Goal: Information Seeking & Learning: Check status

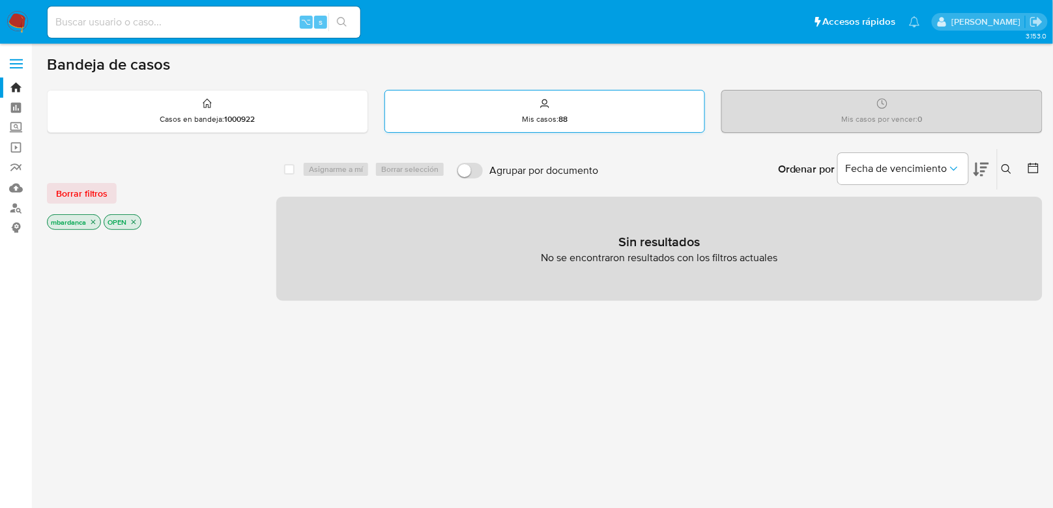
click at [560, 110] on div "Mis casos : 88" at bounding box center [545, 112] width 320 height 42
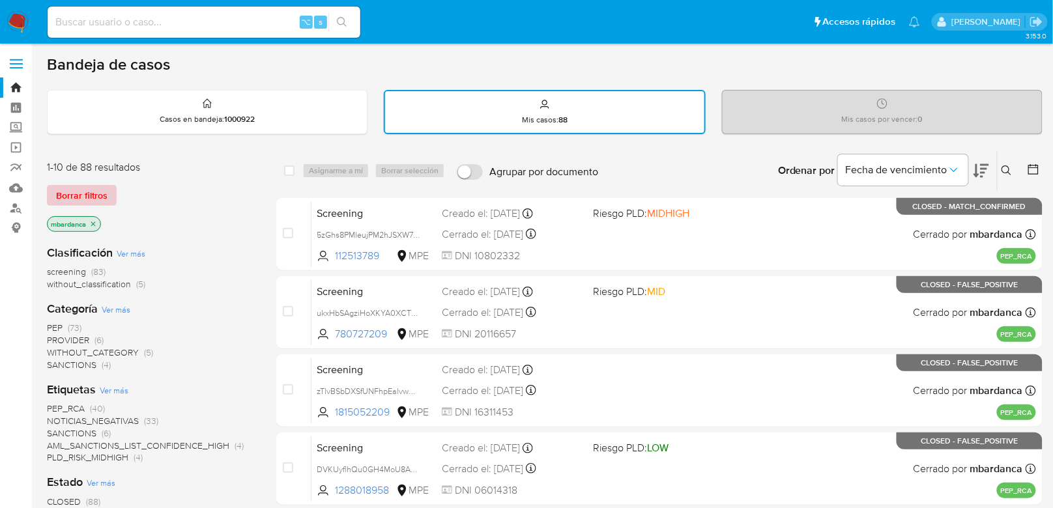
click at [99, 203] on span "Borrar filtros" at bounding box center [81, 195] width 51 height 18
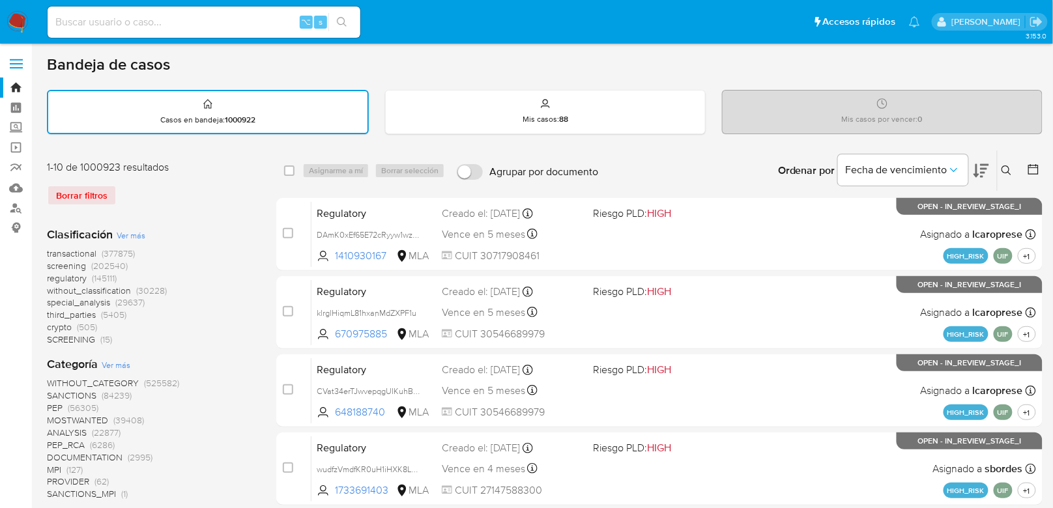
click at [915, 122] on p "Mis casos por vencer : 0" at bounding box center [882, 119] width 81 height 10
click at [238, 33] on div "⌥ s" at bounding box center [204, 22] width 313 height 31
click at [244, 25] on input at bounding box center [204, 22] width 313 height 17
type input "2088394483"
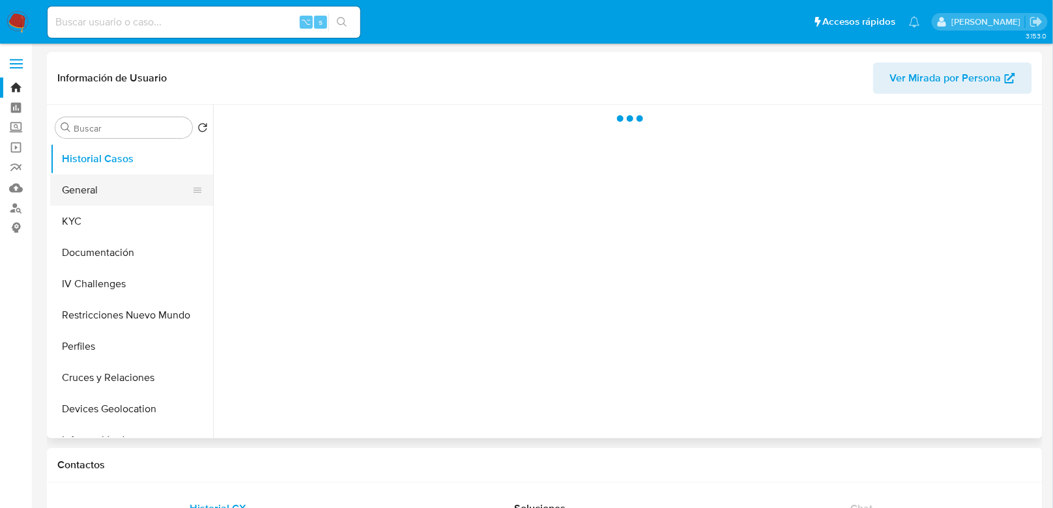
click at [109, 201] on button "General" at bounding box center [126, 190] width 152 height 31
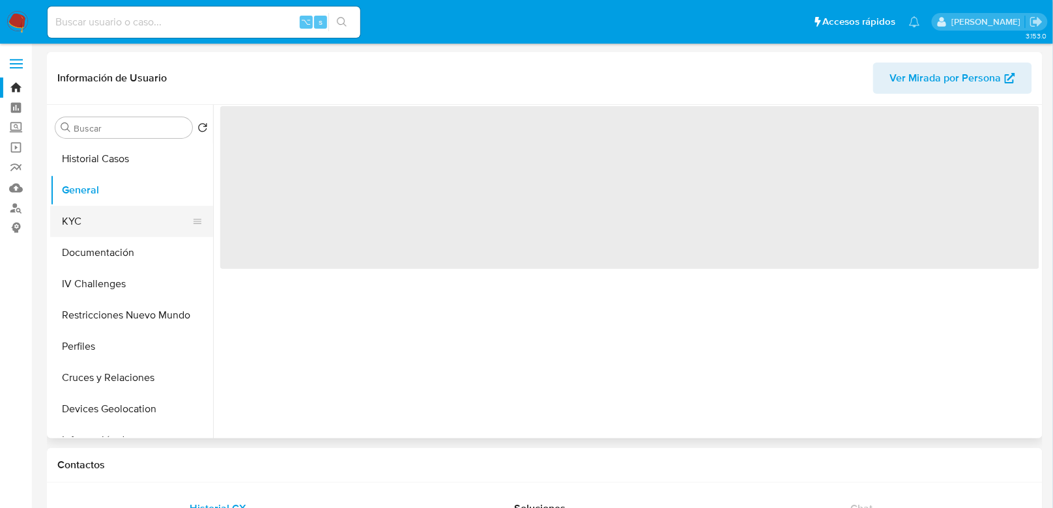
click at [104, 212] on button "KYC" at bounding box center [126, 221] width 152 height 31
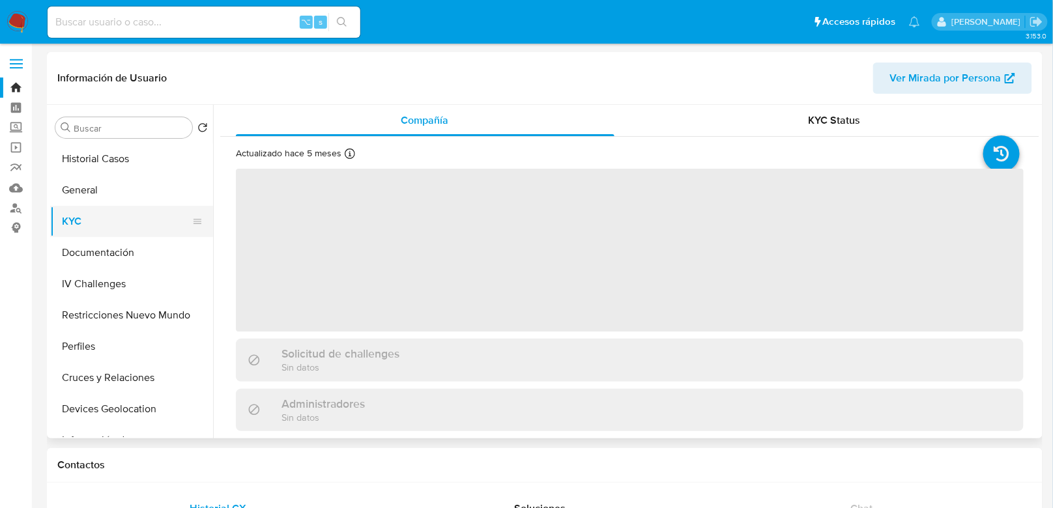
select select "10"
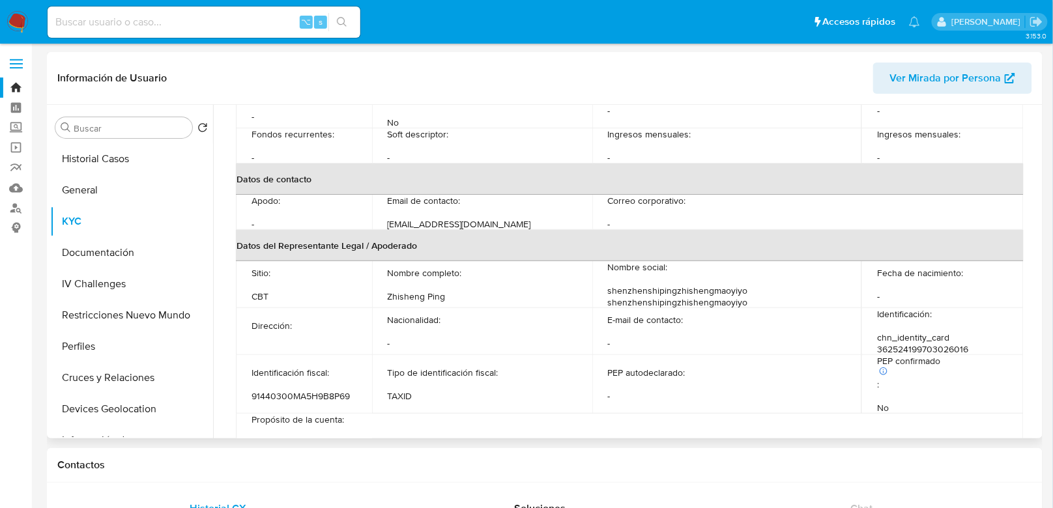
scroll to position [666, 0]
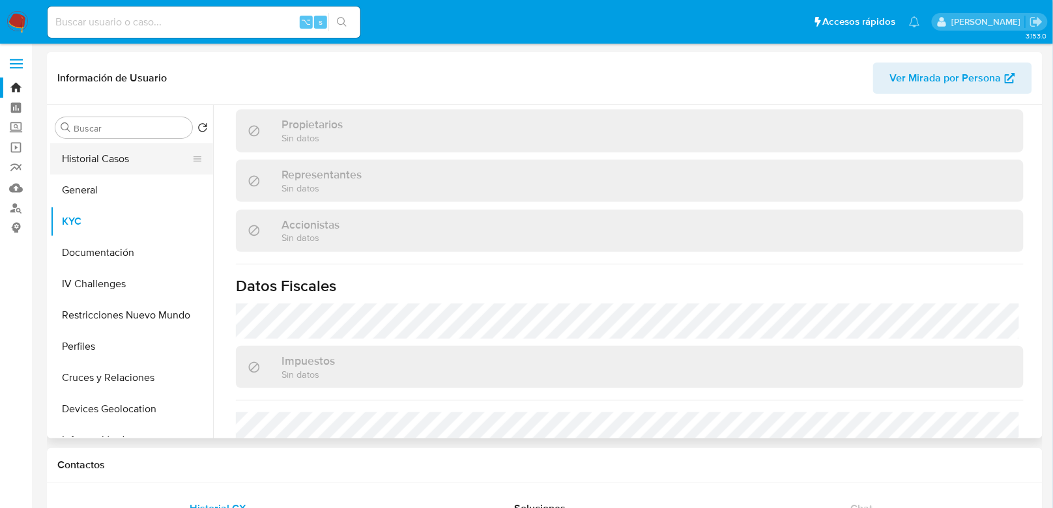
click at [91, 173] on button "Historial Casos" at bounding box center [126, 158] width 152 height 31
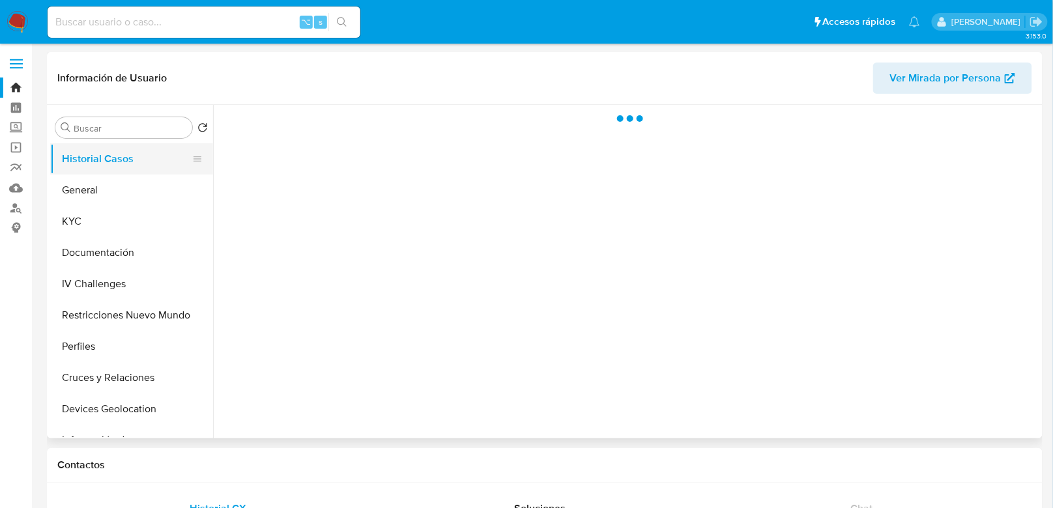
scroll to position [0, 0]
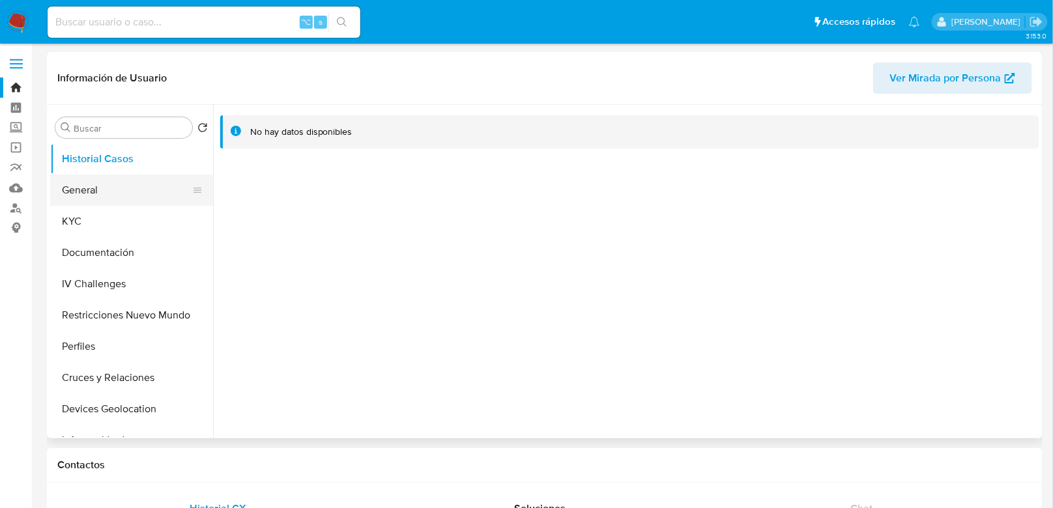
click at [134, 198] on button "General" at bounding box center [126, 190] width 152 height 31
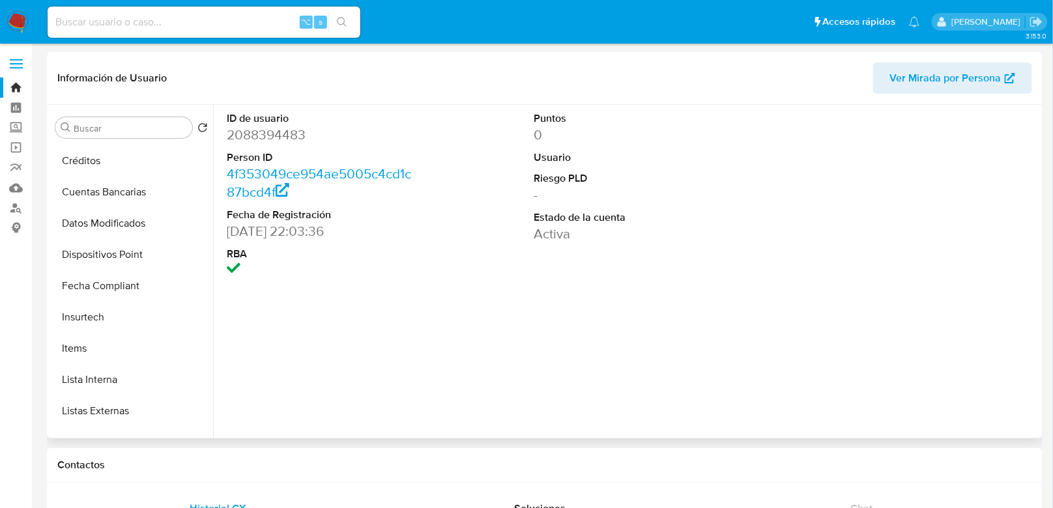
scroll to position [550, 0]
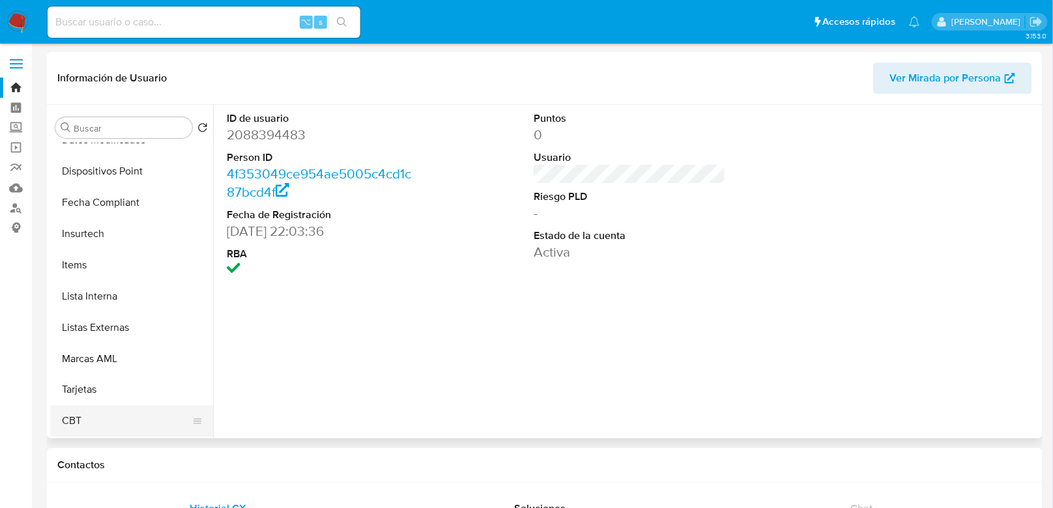
click at [121, 421] on button "CBT" at bounding box center [126, 421] width 152 height 31
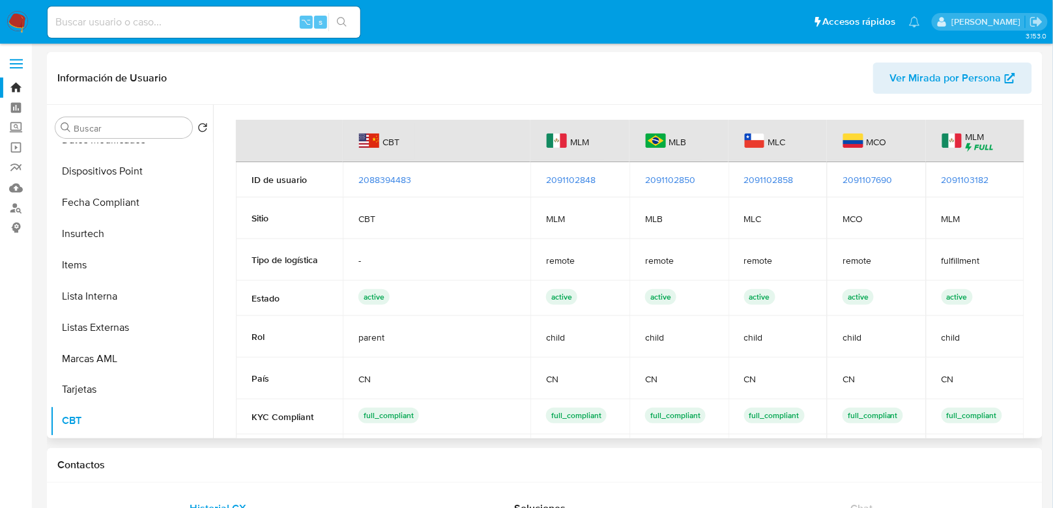
scroll to position [0, 0]
click at [777, 181] on span "2091102858" at bounding box center [769, 180] width 50 height 13
click at [129, 272] on button "Items" at bounding box center [126, 265] width 152 height 31
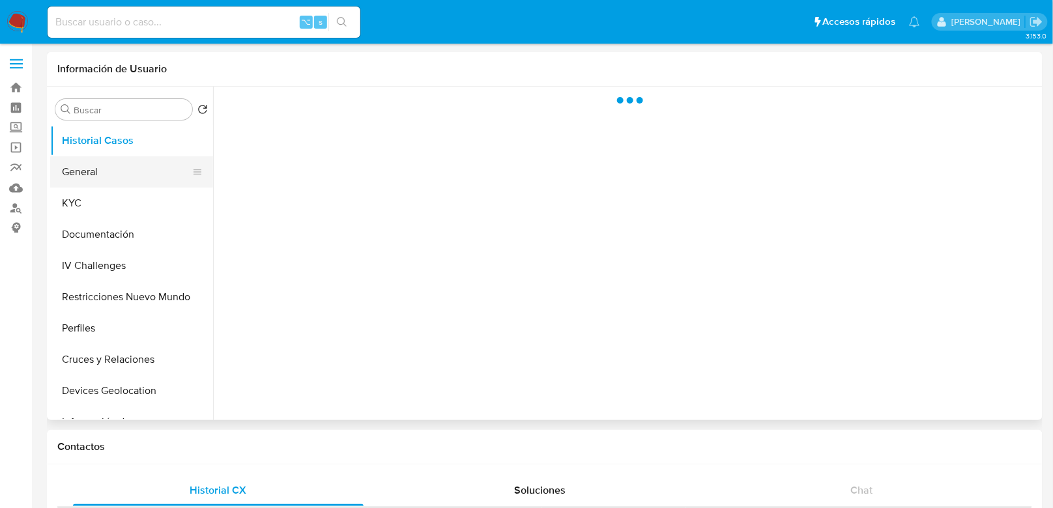
click at [147, 182] on button "General" at bounding box center [126, 171] width 152 height 31
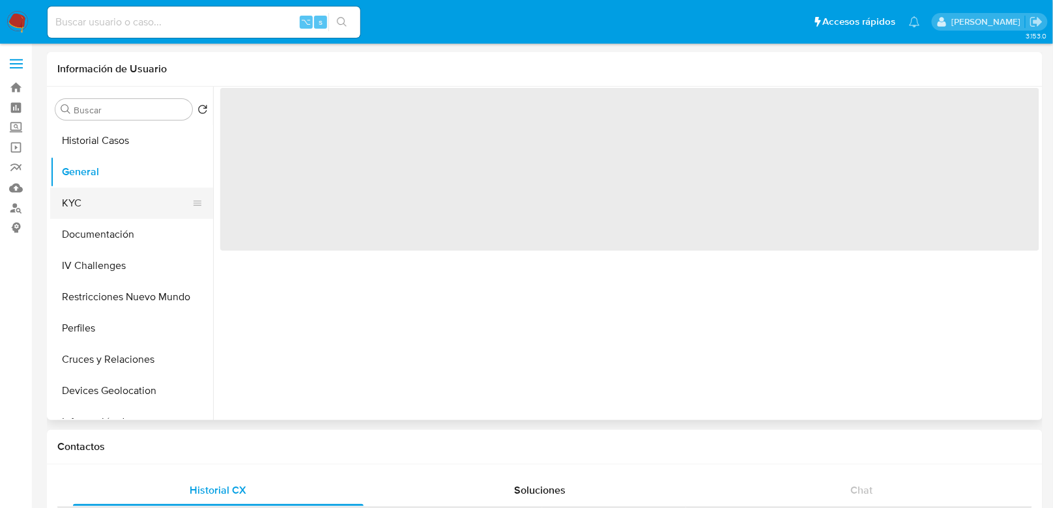
click at [143, 201] on button "KYC" at bounding box center [126, 203] width 152 height 31
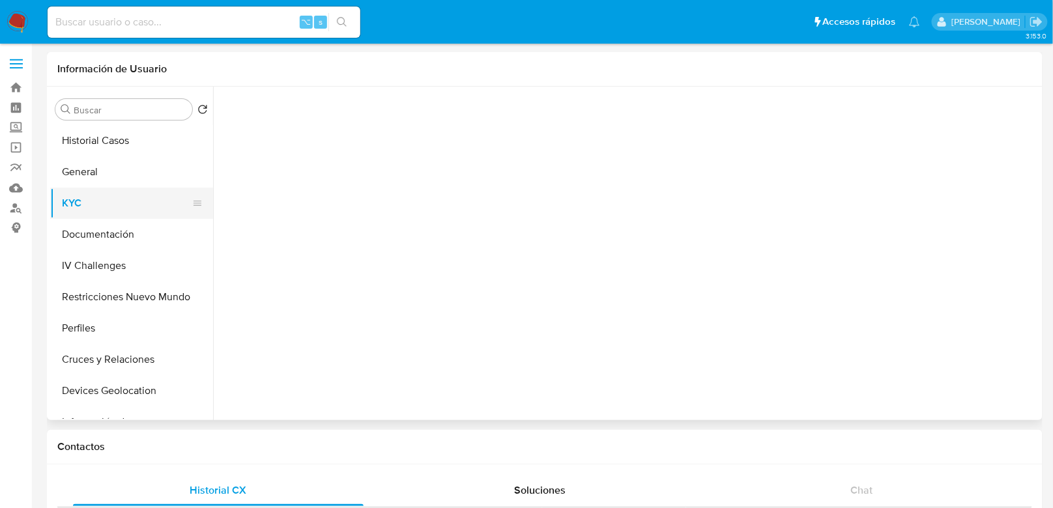
select select "10"
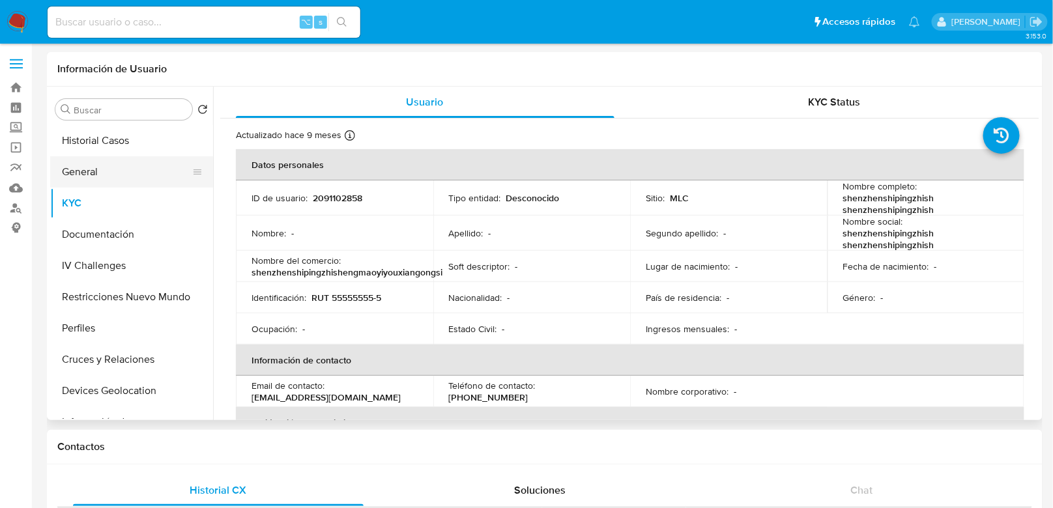
click at [147, 175] on button "General" at bounding box center [126, 171] width 152 height 31
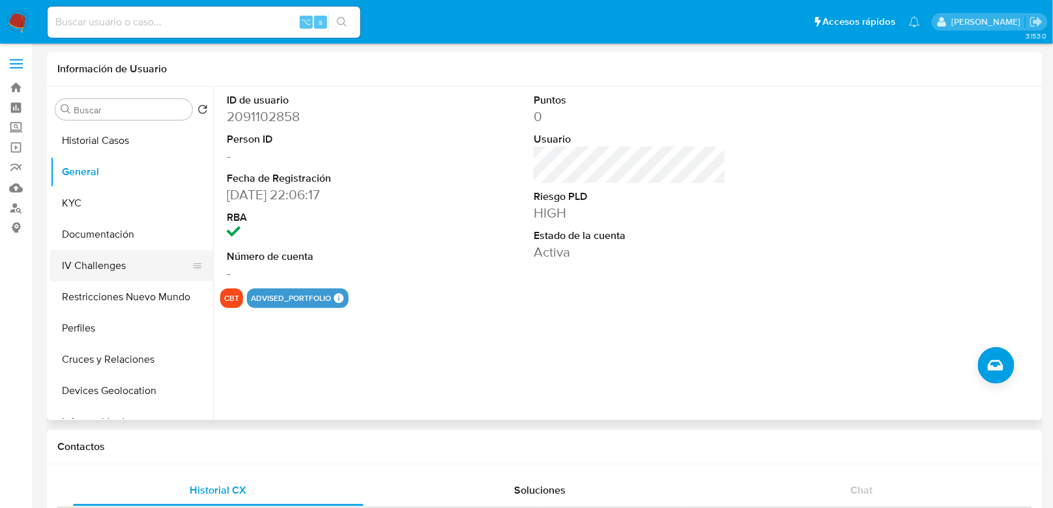
click at [134, 256] on button "IV Challenges" at bounding box center [126, 265] width 152 height 31
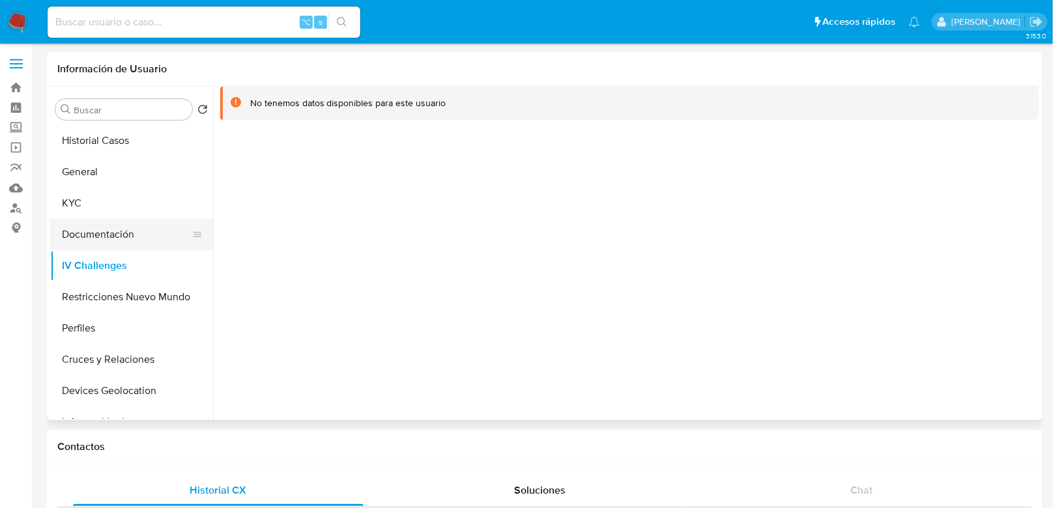
click at [134, 243] on button "Documentación" at bounding box center [126, 234] width 152 height 31
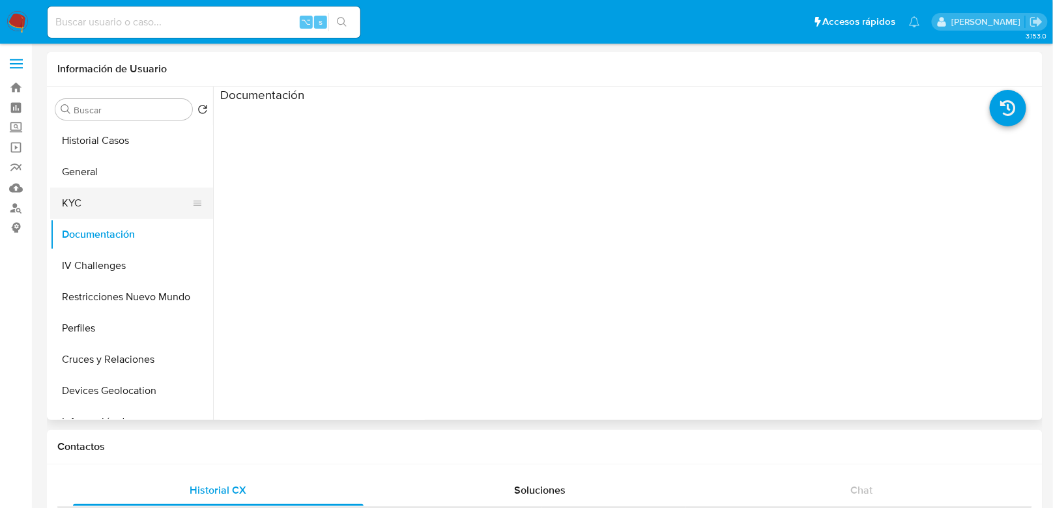
click at [148, 193] on button "KYC" at bounding box center [126, 203] width 152 height 31
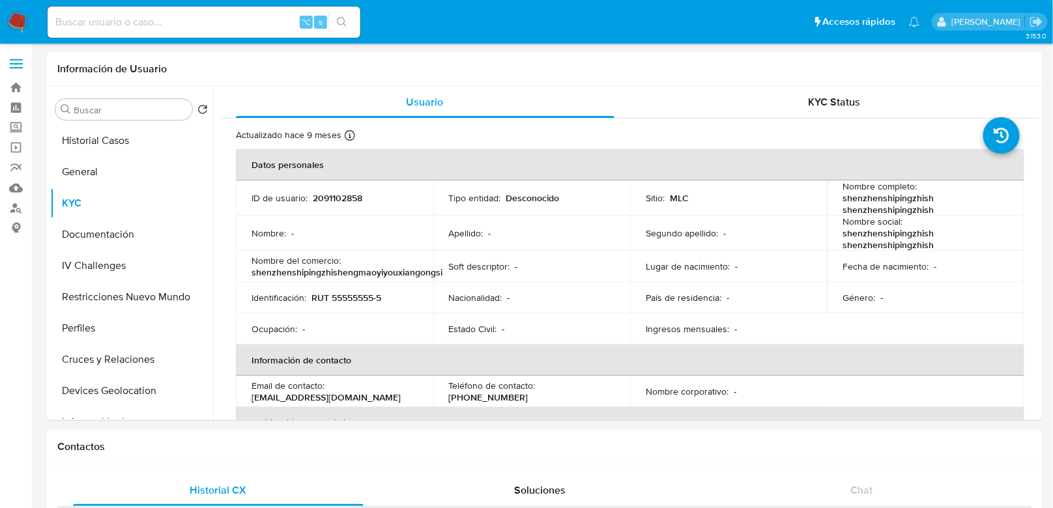
click at [354, 463] on div "Contactos" at bounding box center [544, 447] width 995 height 35
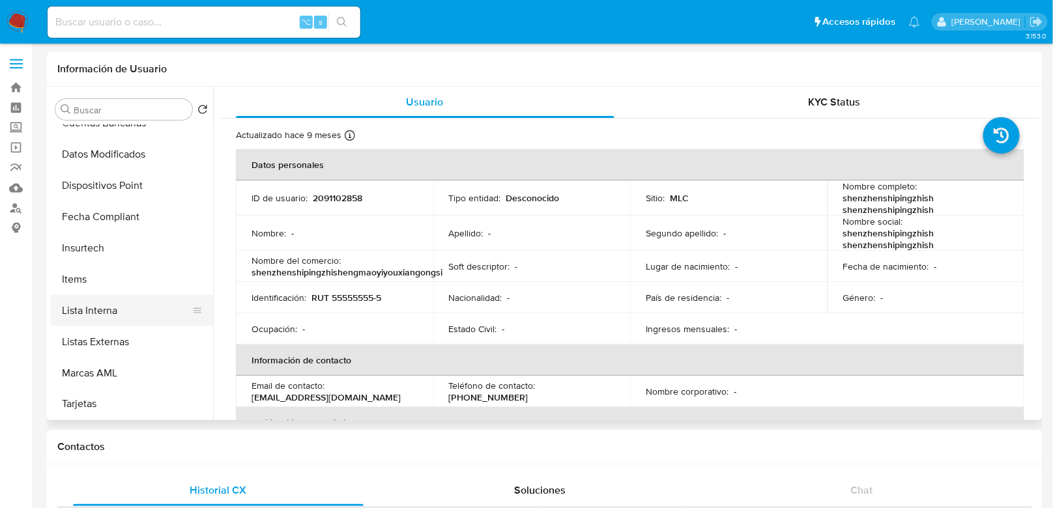
scroll to position [521, 0]
click at [133, 293] on button "Lista Interna" at bounding box center [126, 307] width 152 height 31
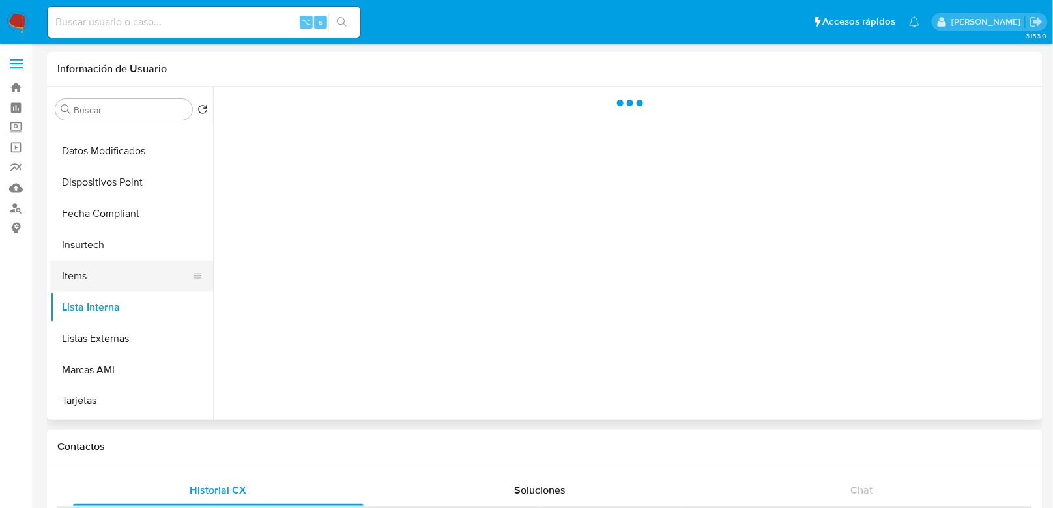
click at [145, 276] on button "Items" at bounding box center [126, 276] width 152 height 31
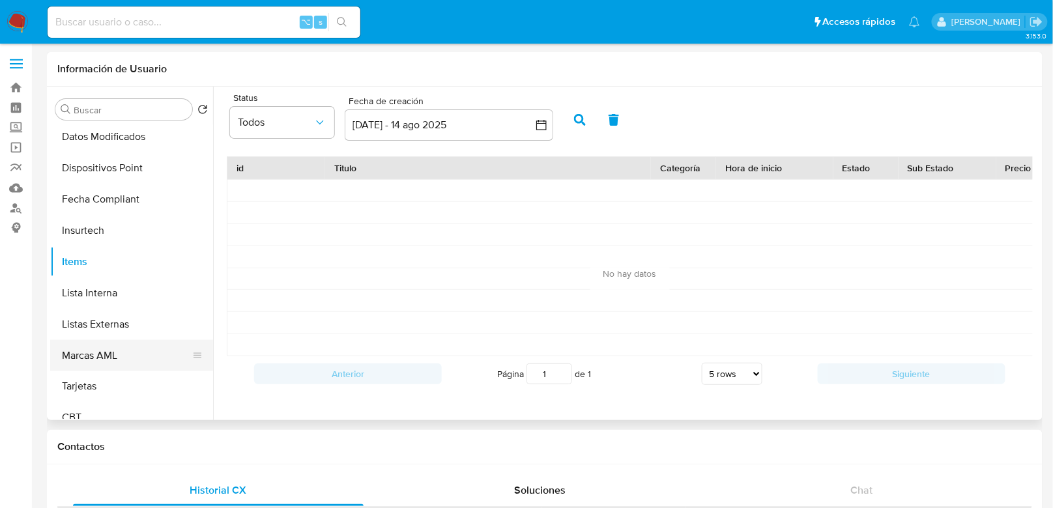
scroll to position [550, 0]
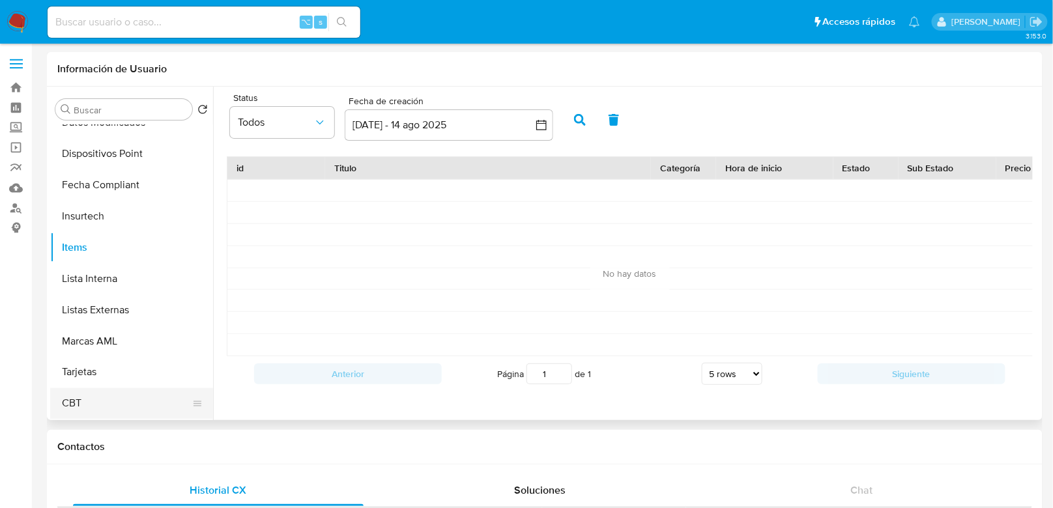
click at [117, 392] on button "CBT" at bounding box center [126, 403] width 152 height 31
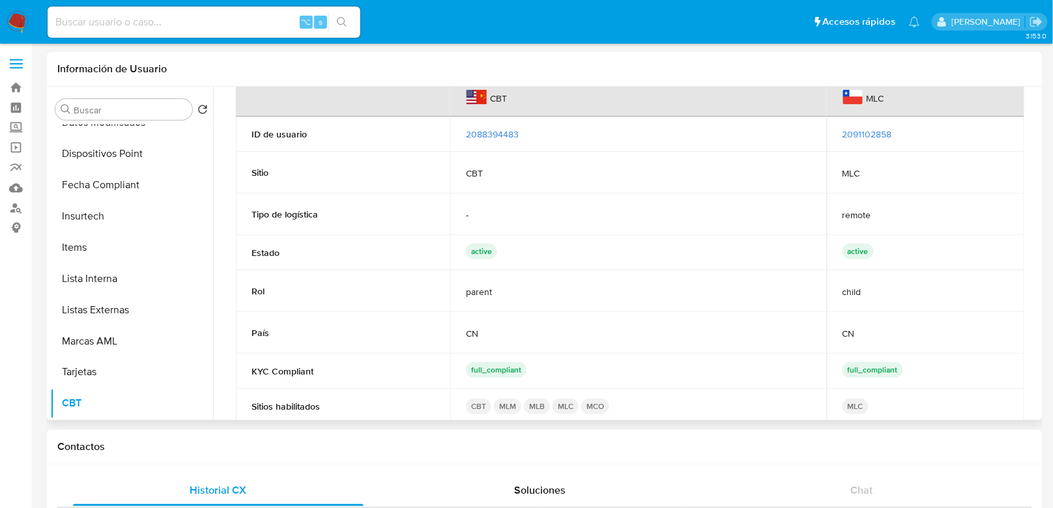
scroll to position [0, 0]
